Goal: Task Accomplishment & Management: Use online tool/utility

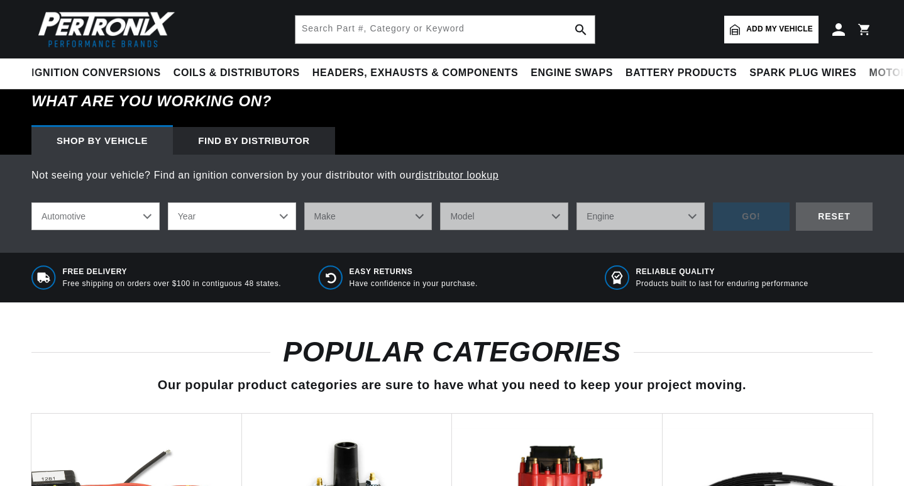
scroll to position [377, 0]
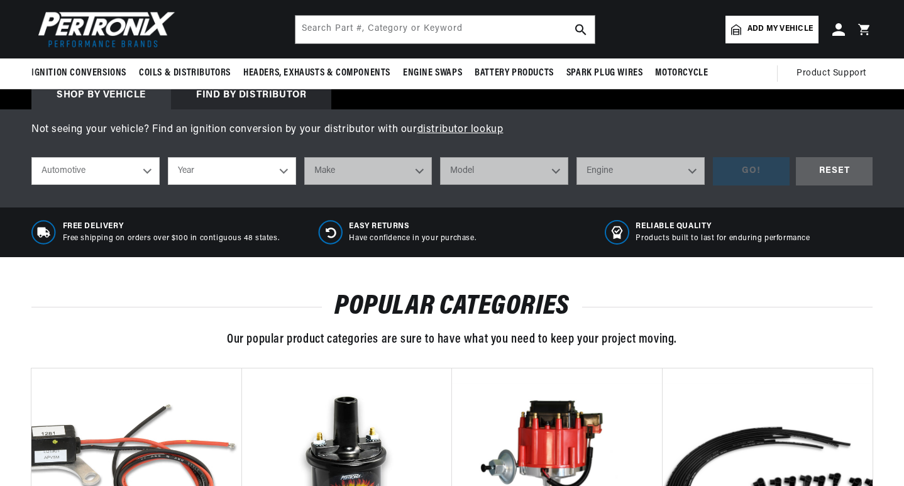
click at [149, 184] on select "Automotive Agricultural Industrial Marine Motorcycle" at bounding box center [95, 171] width 128 height 28
click at [31, 157] on select "Automotive Agricultural Industrial Marine Motorcycle" at bounding box center [95, 171] width 128 height 28
click at [209, 167] on select "Year [DATE] 2025 2024 2023 2022 2021 2020 2019 2018 2017 2016 2015 2014 2013 20…" at bounding box center [232, 171] width 128 height 28
select select "1953"
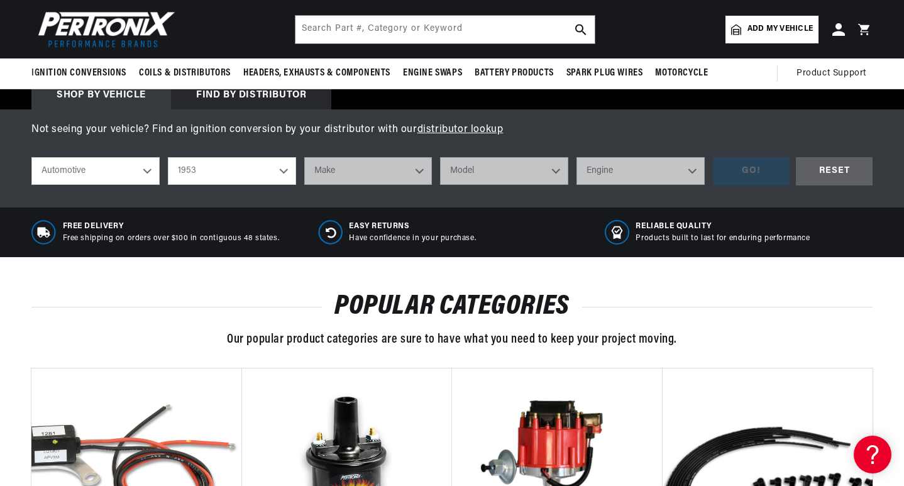
click at [168, 157] on select "Year [DATE] 2025 2024 2023 2022 2021 2020 2019 2018 2017 2016 2015 2014 2013 20…" at bounding box center [232, 171] width 128 height 28
select select "1953"
click at [355, 170] on select "Make Aston [PERSON_NAME][GEOGRAPHIC_DATA] [PERSON_NAME] Buick Cadillac Chevrole…" at bounding box center [368, 171] width 128 height 28
select select "Chrysler"
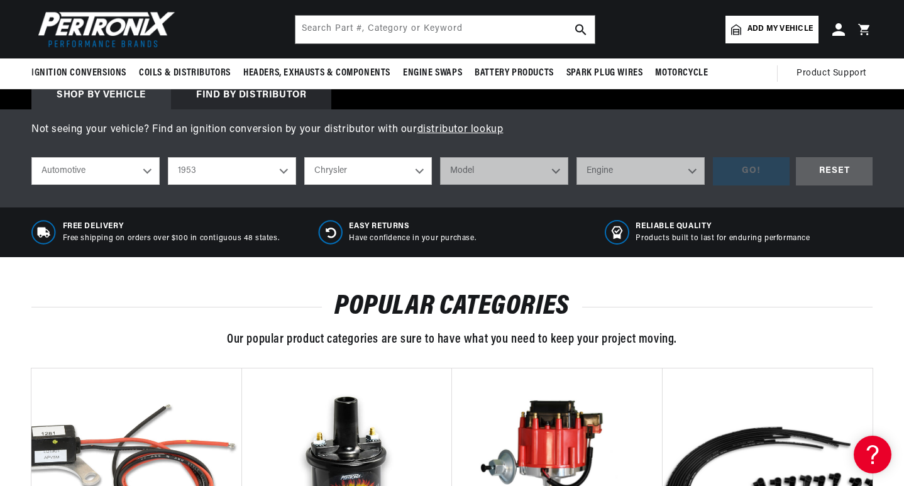
click at [304, 157] on select "Make Aston [PERSON_NAME][GEOGRAPHIC_DATA] [PERSON_NAME] Buick Cadillac Chevrole…" at bounding box center [368, 171] width 128 height 28
click at [498, 172] on select "Model Imperial New Yorker [GEOGRAPHIC_DATA] Town & Country" at bounding box center [504, 171] width 128 height 28
click at [387, 164] on select "Aston [PERSON_NAME][GEOGRAPHIC_DATA] [PERSON_NAME] Buick Cadillac Chevrolet Chr…" at bounding box center [368, 171] width 128 height 28
click at [304, 157] on select "Aston [PERSON_NAME][GEOGRAPHIC_DATA] [PERSON_NAME] Buick Cadillac Chevrolet Chr…" at bounding box center [368, 171] width 128 height 28
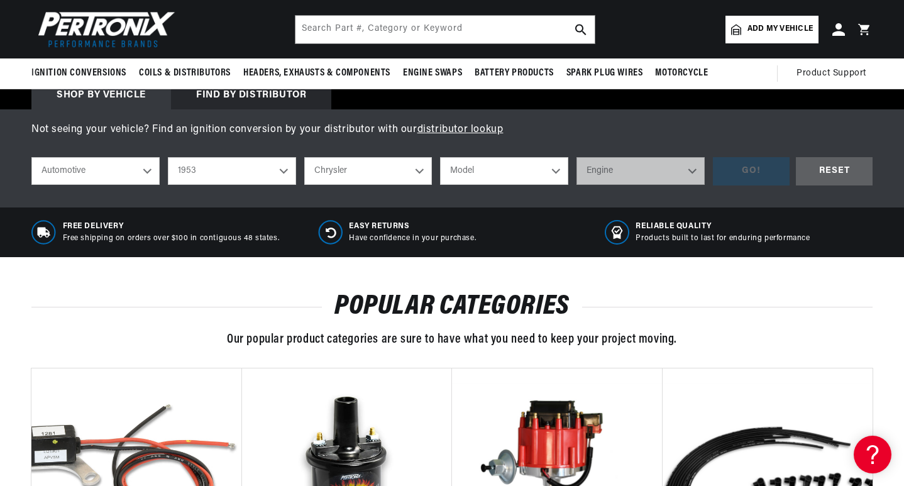
select select "Dodge"
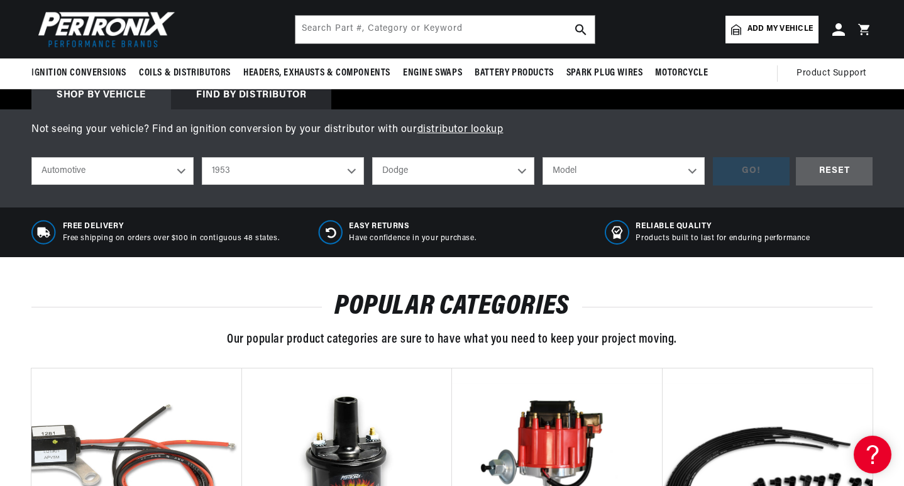
click at [567, 180] on select "Model Coronet [GEOGRAPHIC_DATA] Truck" at bounding box center [624, 171] width 162 height 28
select select "Coronet"
click at [543, 157] on select "Model Coronet [GEOGRAPHIC_DATA] Truck" at bounding box center [624, 171] width 162 height 28
select select "Coronet"
click at [751, 174] on div "GO!" at bounding box center [751, 171] width 77 height 28
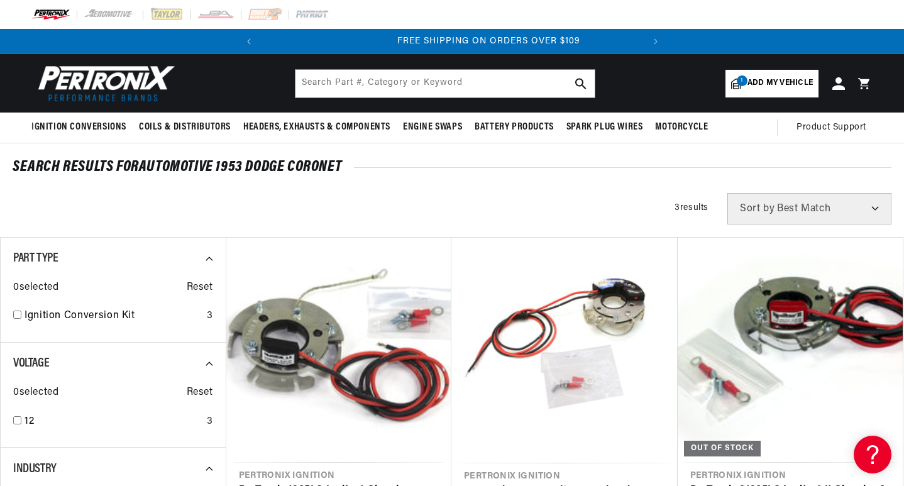
scroll to position [0, 381]
